Goal: Information Seeking & Learning: Learn about a topic

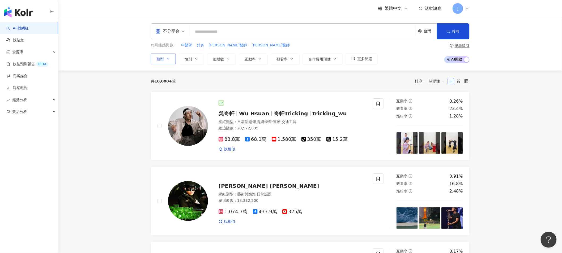
click at [167, 60] on icon "button" at bounding box center [168, 59] width 4 height 4
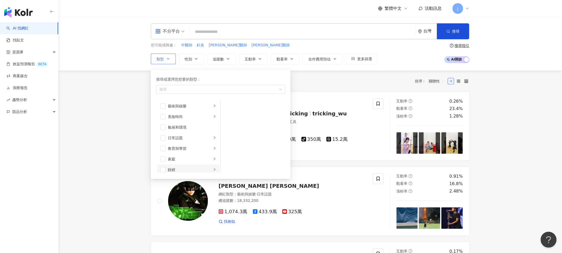
click at [176, 168] on div "財經" at bounding box center [190, 170] width 44 height 6
click at [165, 168] on span "button" at bounding box center [162, 167] width 5 height 5
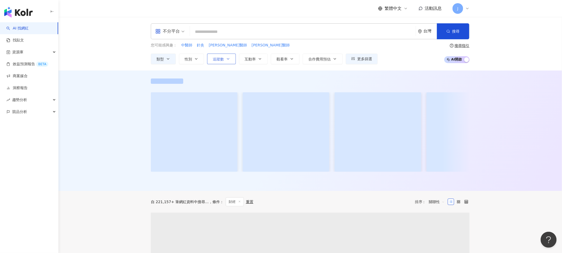
click at [211, 61] on button "追蹤數" at bounding box center [221, 59] width 29 height 11
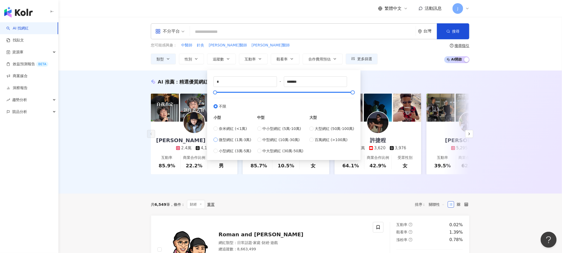
click at [239, 140] on span "微型網紅 (1萬-3萬)" at bounding box center [235, 140] width 32 height 6
type input "*****"
click at [119, 162] on div "AI 推薦 ： 精選優質網紅 早[PERSON_NAME]｜創作者的創業筆記 2.4萬 4,133 互動率 85.9% 商業合作比例 22.2% 受眾性別 男…" at bounding box center [310, 132] width 504 height 123
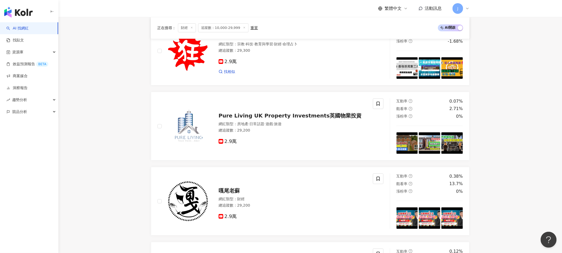
scroll to position [903, 0]
